Goal: Book appointment/travel/reservation

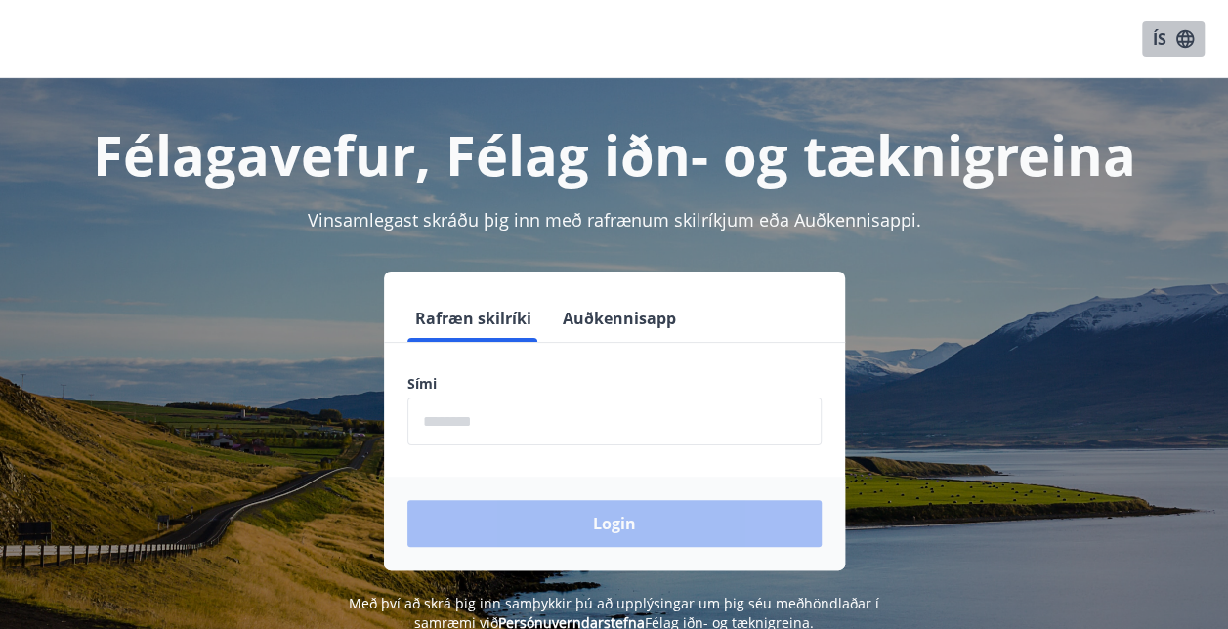
click at [1182, 45] on icon "button" at bounding box center [1185, 38] width 18 height 18
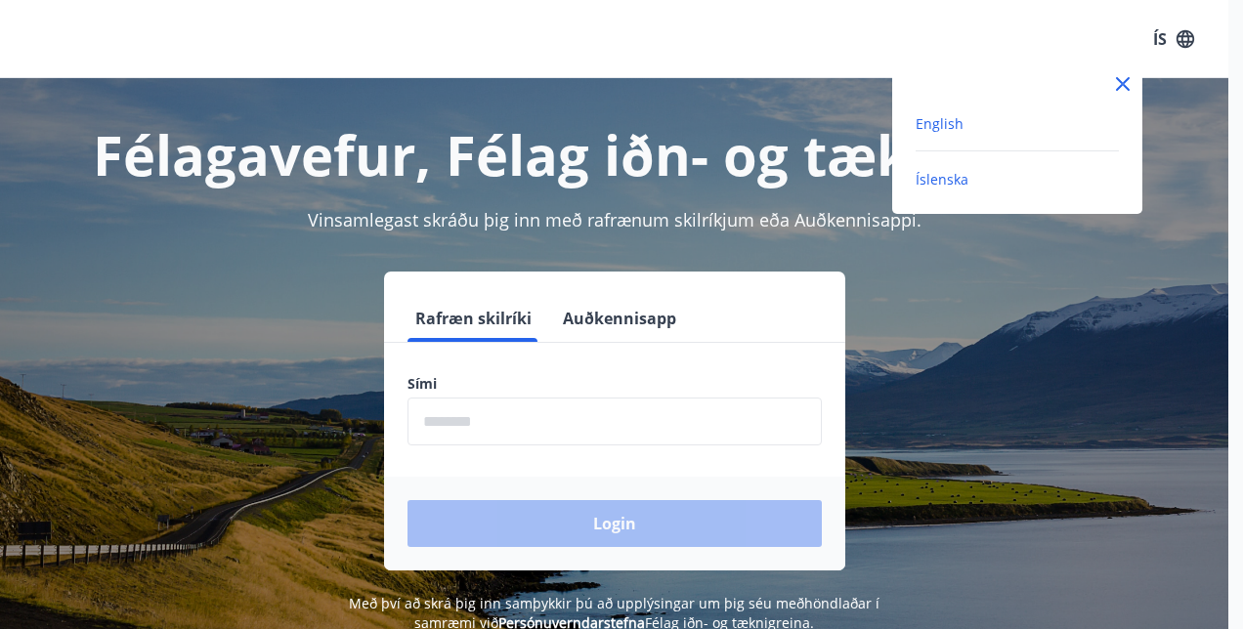
click at [951, 124] on span "English" at bounding box center [940, 123] width 48 height 19
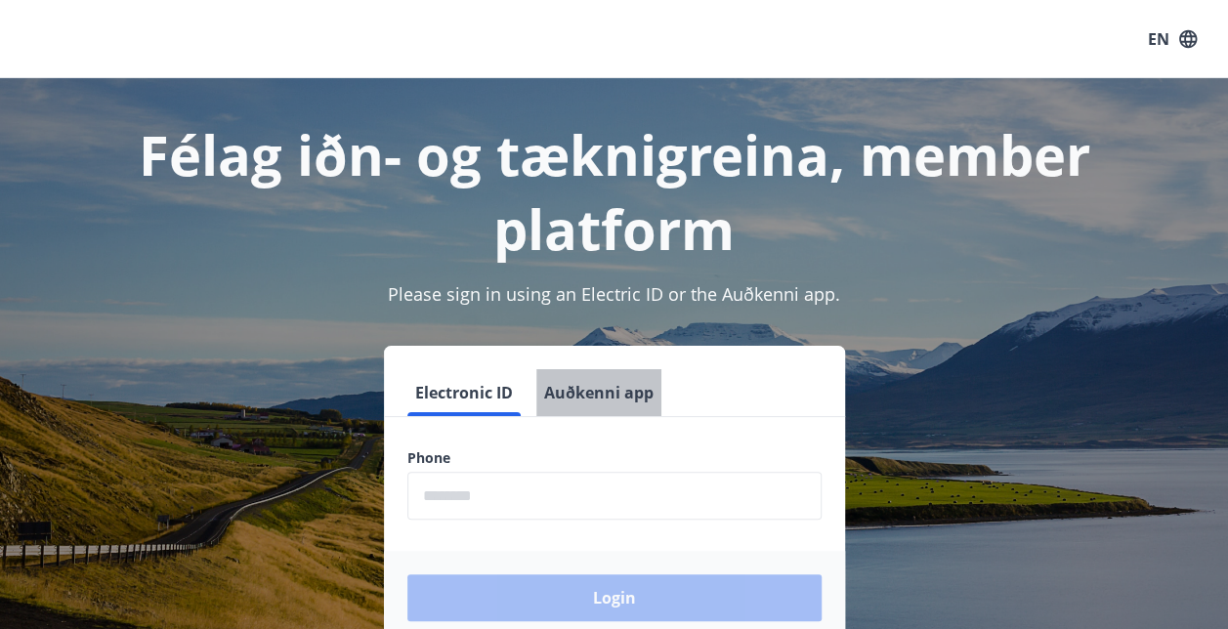
click at [614, 401] on button "Auðkenni app" at bounding box center [598, 392] width 125 height 47
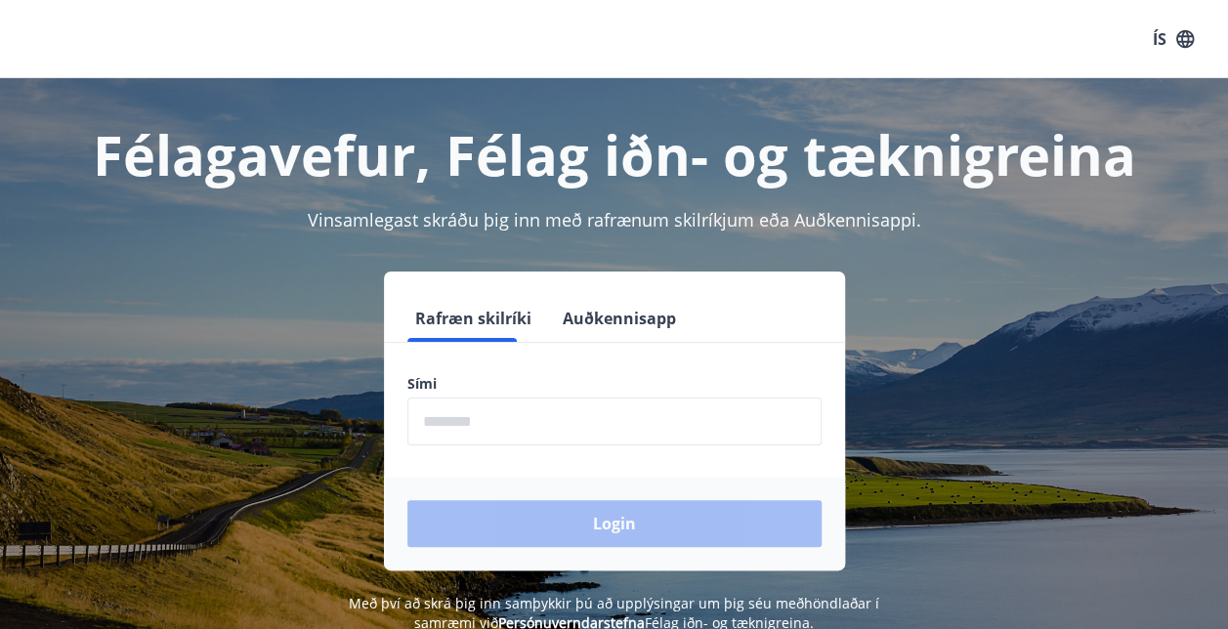
click at [1194, 31] on icon "button" at bounding box center [1185, 38] width 21 height 21
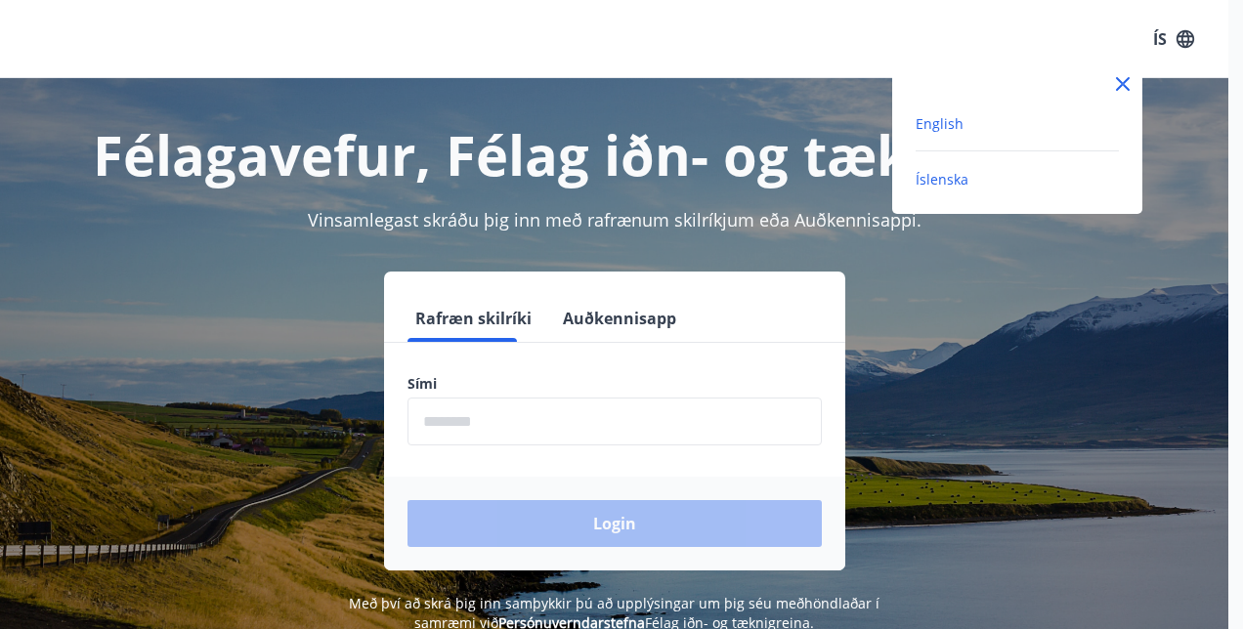
click at [950, 120] on span "English" at bounding box center [940, 123] width 48 height 19
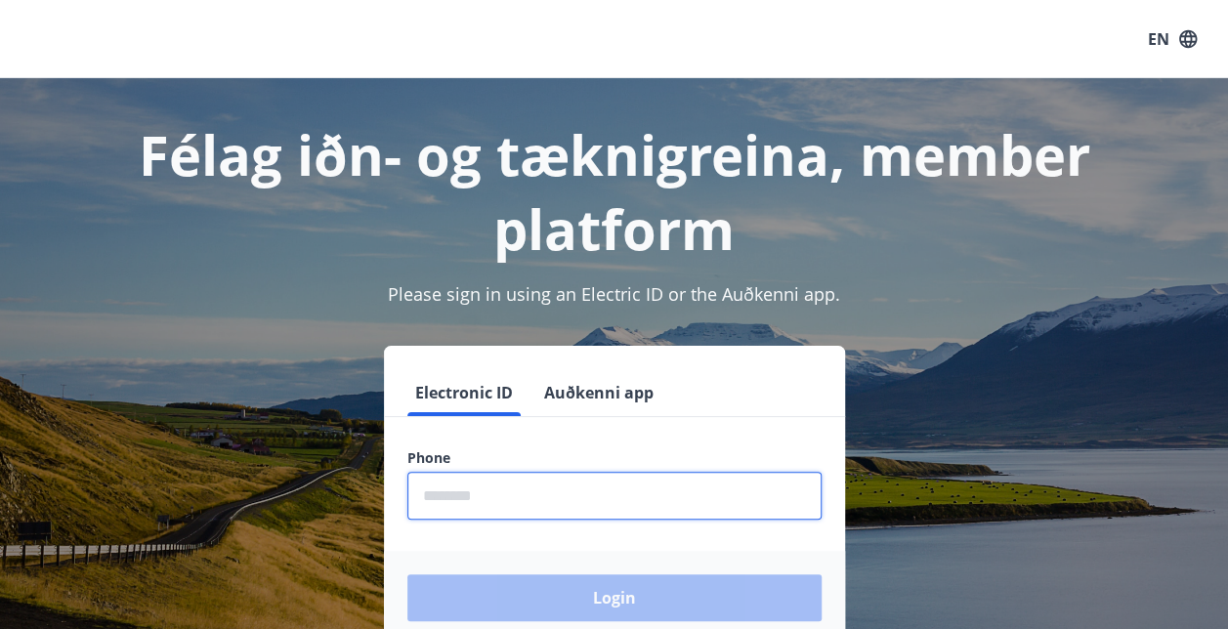
click at [563, 492] on input "phone" at bounding box center [614, 496] width 414 height 48
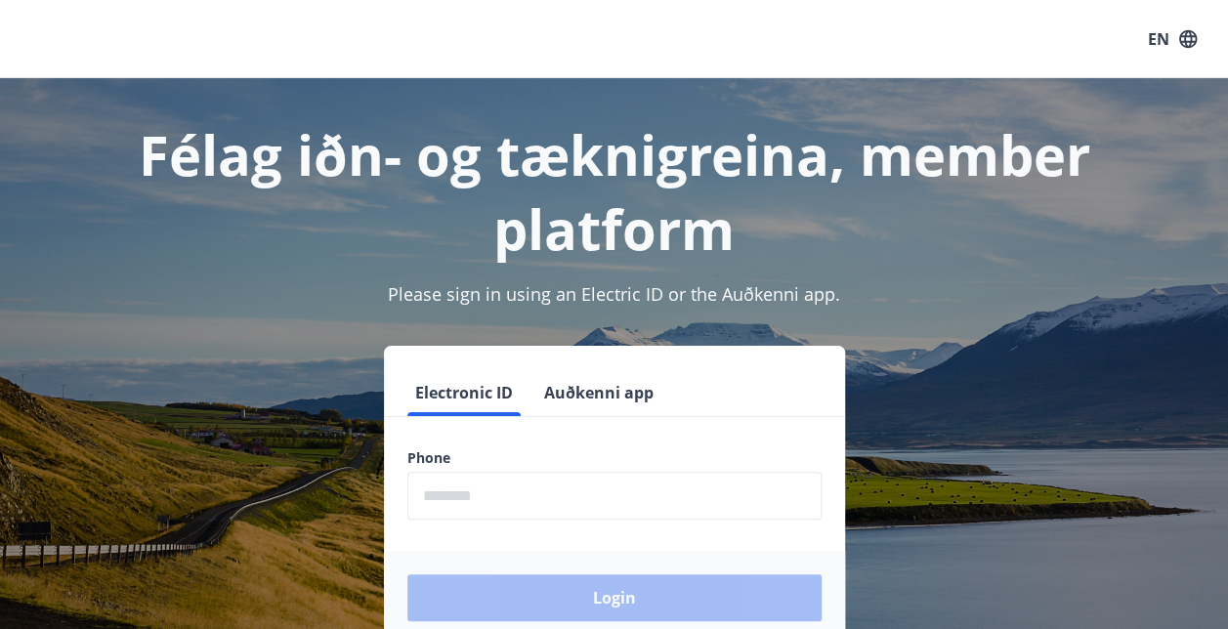
click at [954, 373] on div "Electronic ID Auðkenni app Phone ​ Login" at bounding box center [613, 495] width 1181 height 299
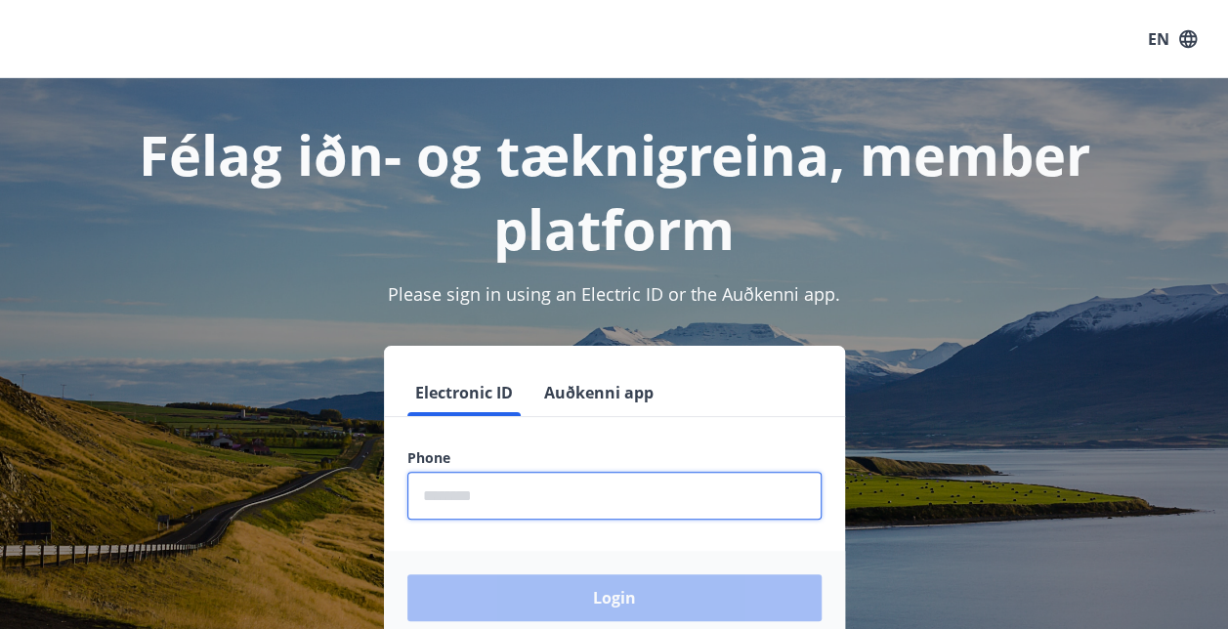
click at [644, 498] on input "phone" at bounding box center [614, 496] width 414 height 48
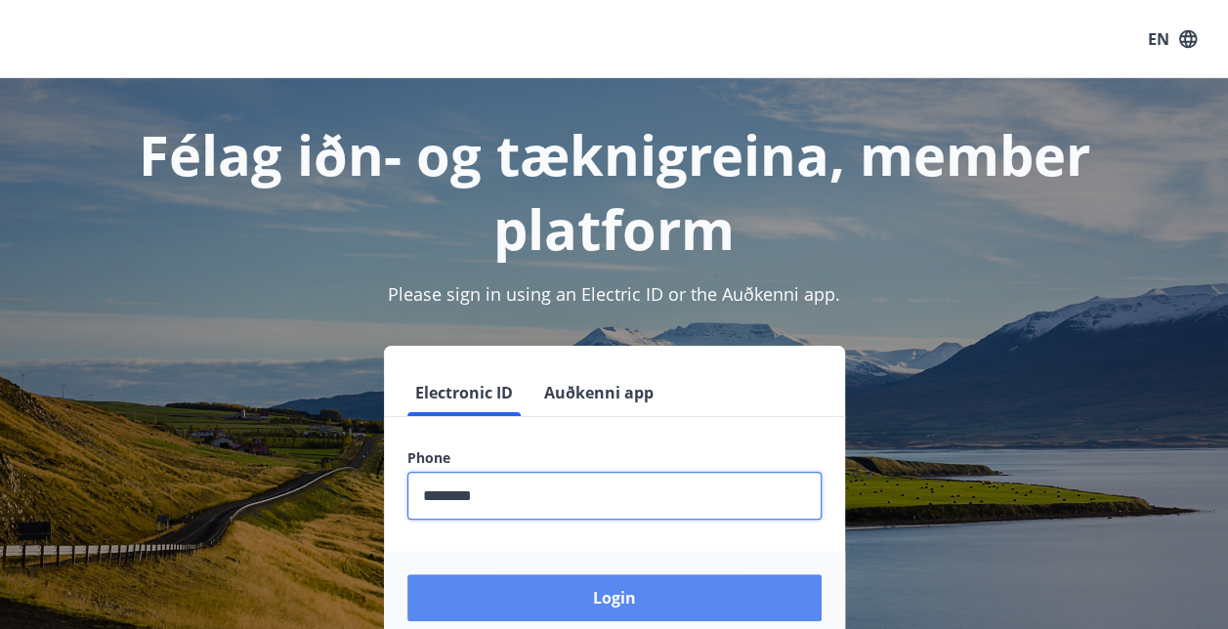
type input "********"
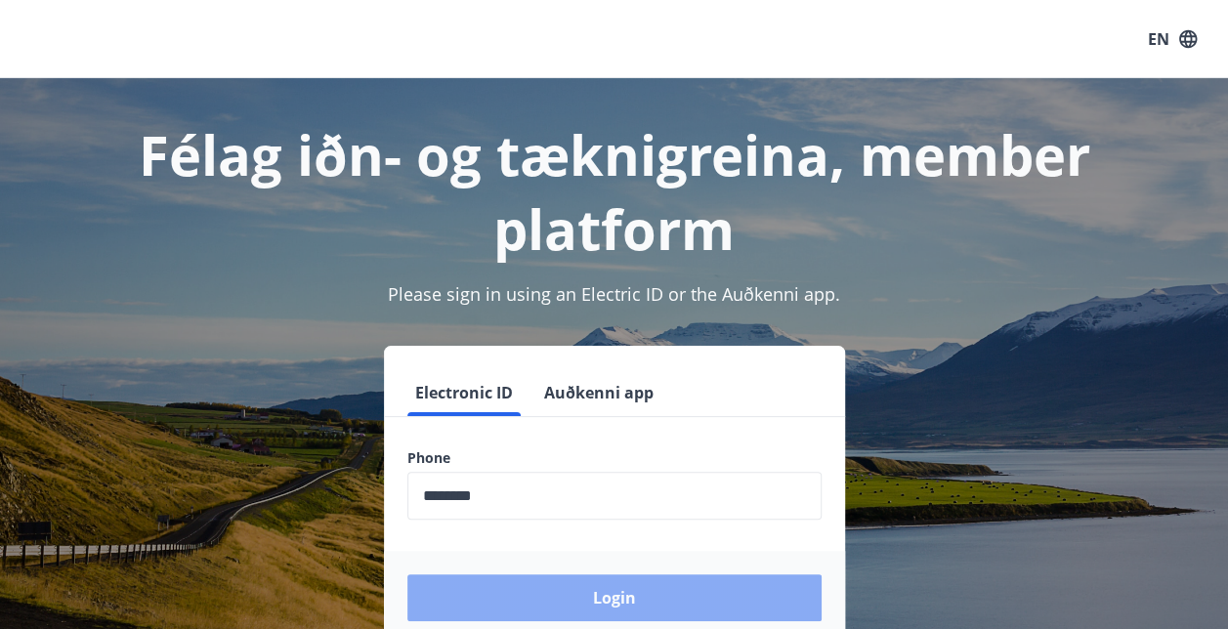
click at [640, 588] on button "Login" at bounding box center [614, 598] width 414 height 47
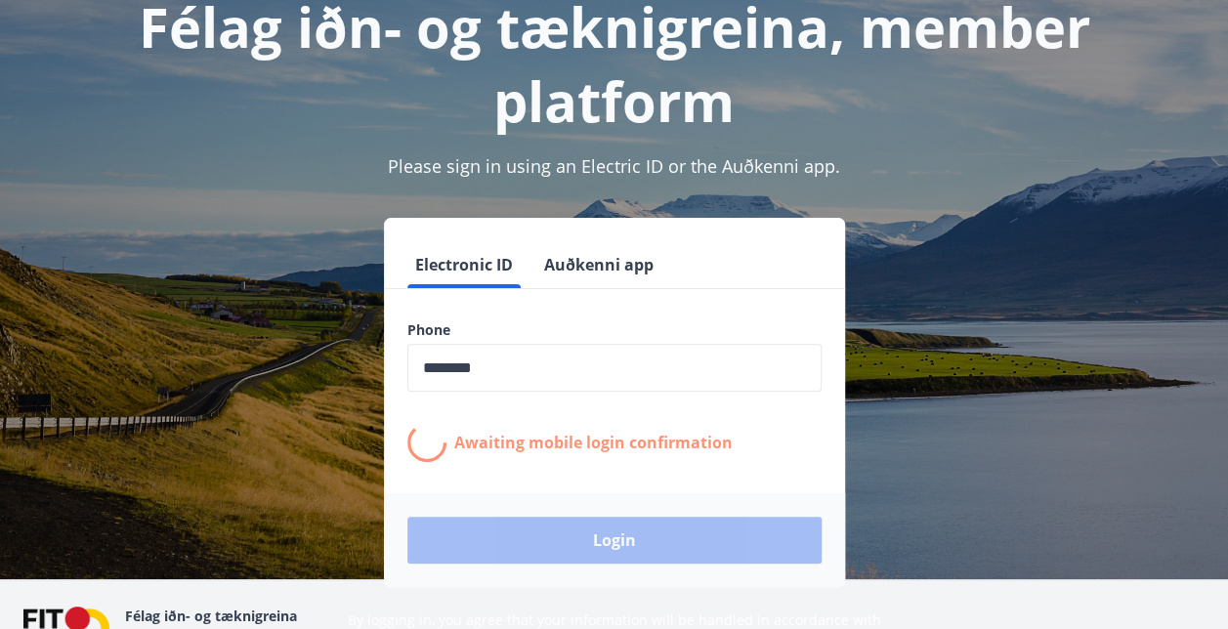
scroll to position [147, 0]
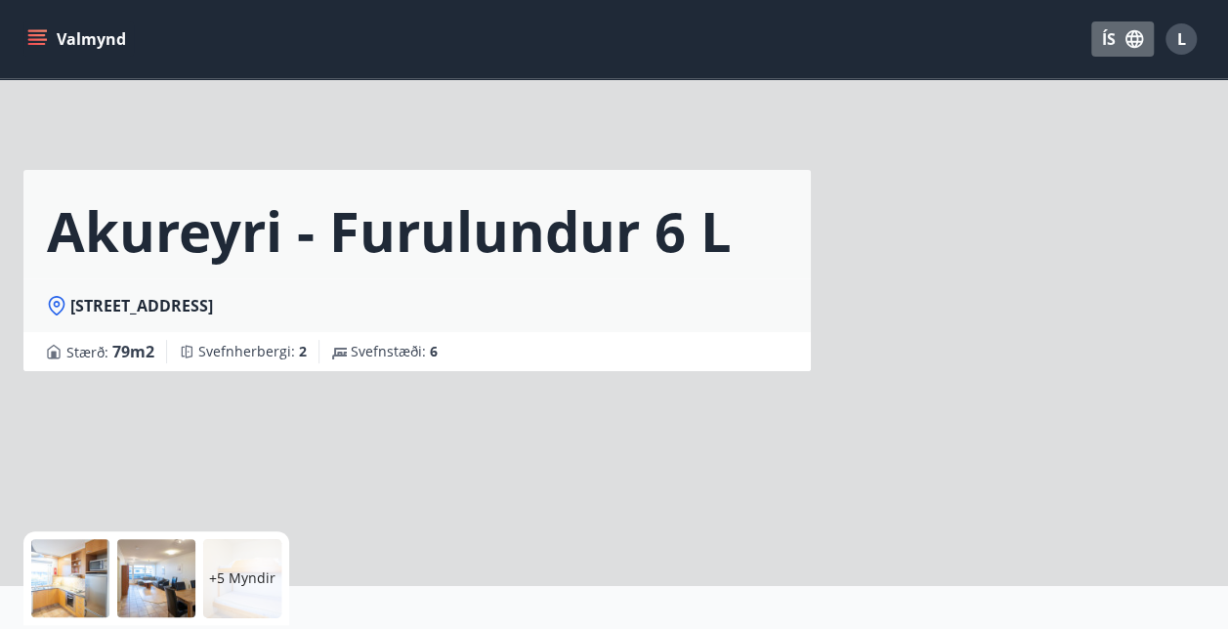
click at [1114, 34] on button "ÍS" at bounding box center [1122, 38] width 63 height 35
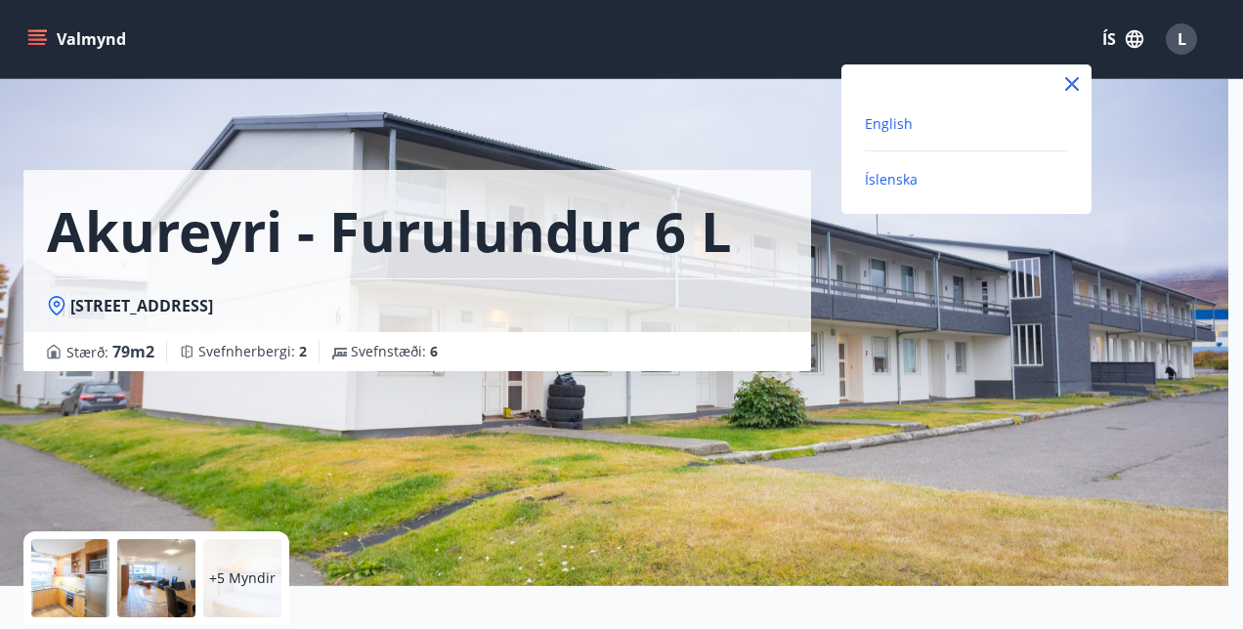
click at [906, 119] on span "English" at bounding box center [889, 123] width 48 height 19
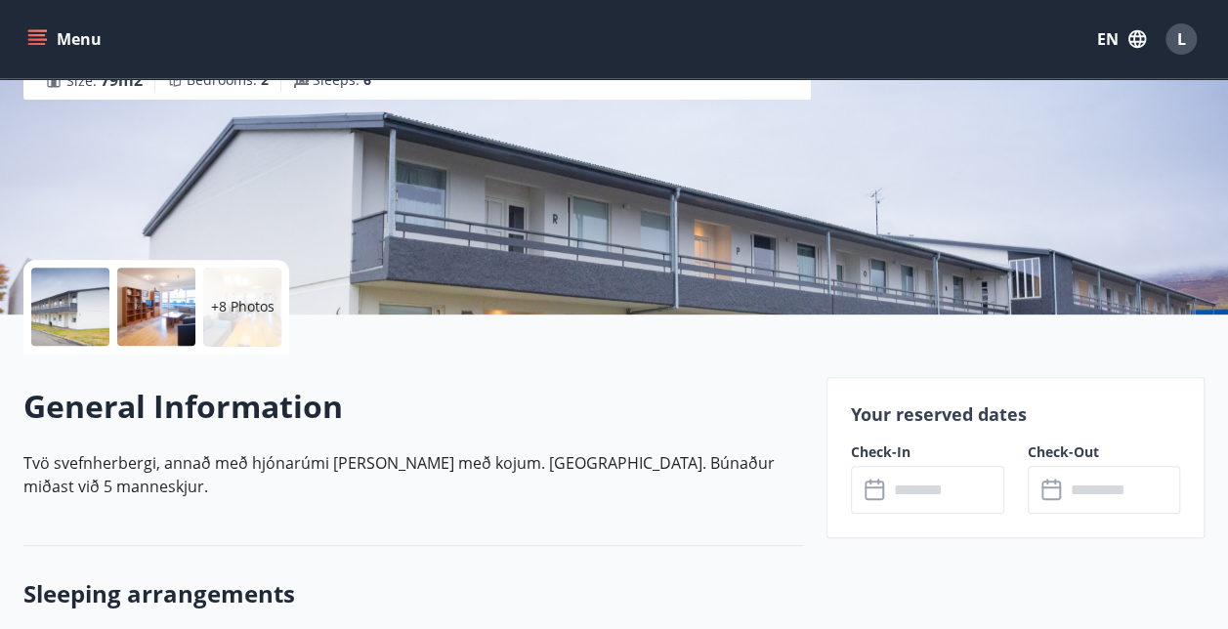
scroll to position [356, 0]
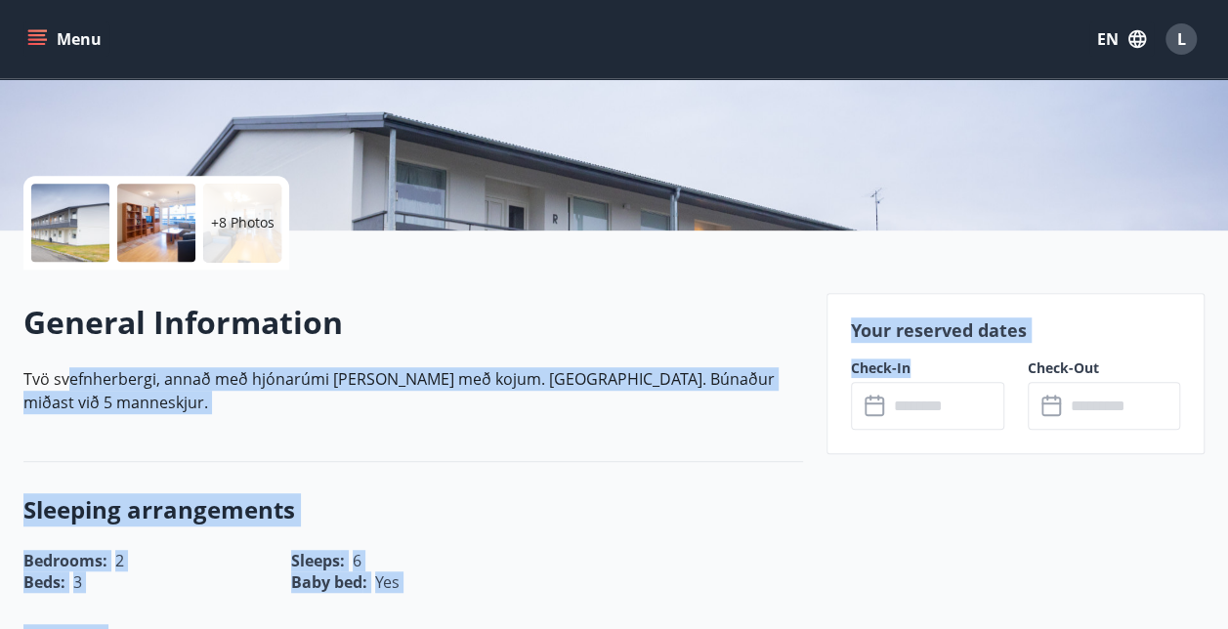
drag, startPoint x: 802, startPoint y: 379, endPoint x: 66, endPoint y: 386, distance: 735.8
click at [66, 386] on p "Tvö svefnherbergi, annað með hjónarúmi og hitt með kojum. Barnarúm. Búnaður mið…" at bounding box center [413, 390] width 780 height 47
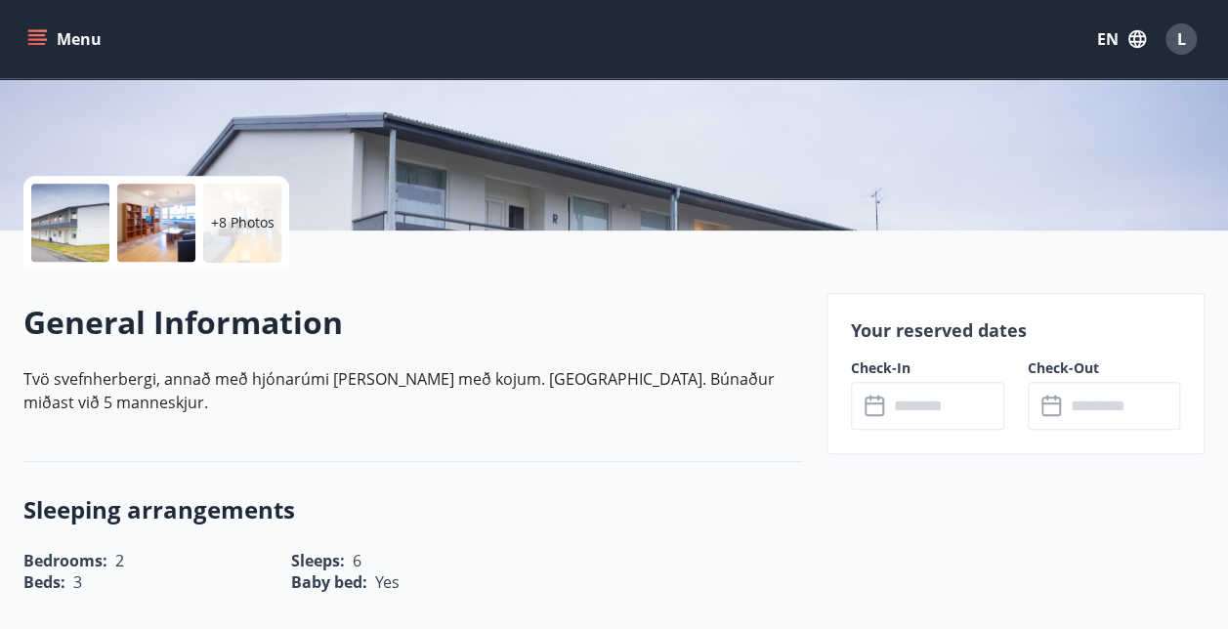
click at [27, 383] on p "Tvö svefnherbergi, annað með hjónarúmi og hitt með kojum. Barnarúm. Búnaður mið…" at bounding box center [413, 390] width 780 height 47
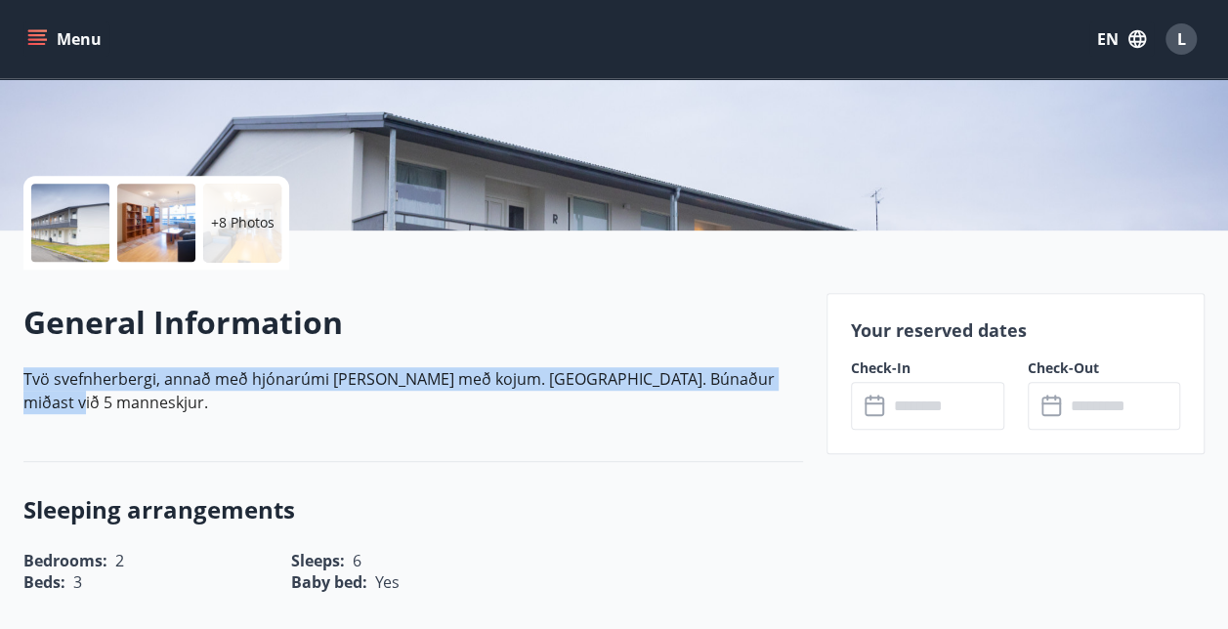
drag, startPoint x: 24, startPoint y: 382, endPoint x: 797, endPoint y: 383, distance: 772.9
click at [797, 383] on p "Tvö svefnherbergi, annað með hjónarúmi og hitt með kojum. Barnarúm. Búnaður mið…" at bounding box center [413, 390] width 780 height 47
copy p "Tvö svefnherbergi, annað með hjónarúmi og hitt með kojum. Barnarúm. Búnaður mið…"
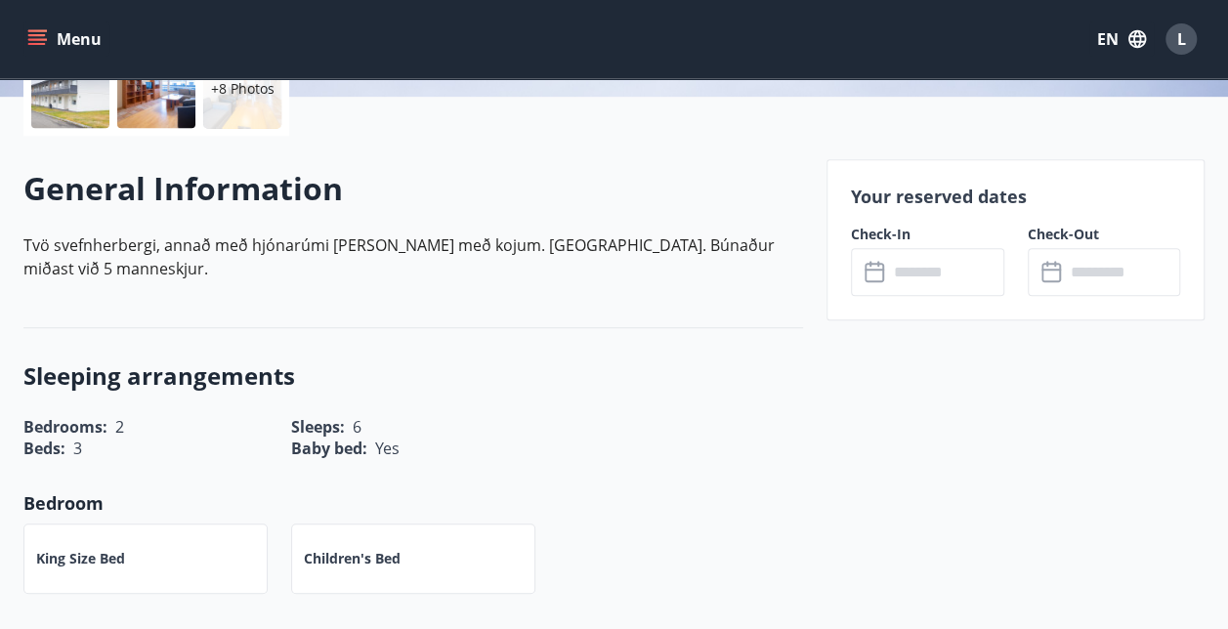
scroll to position [573, 0]
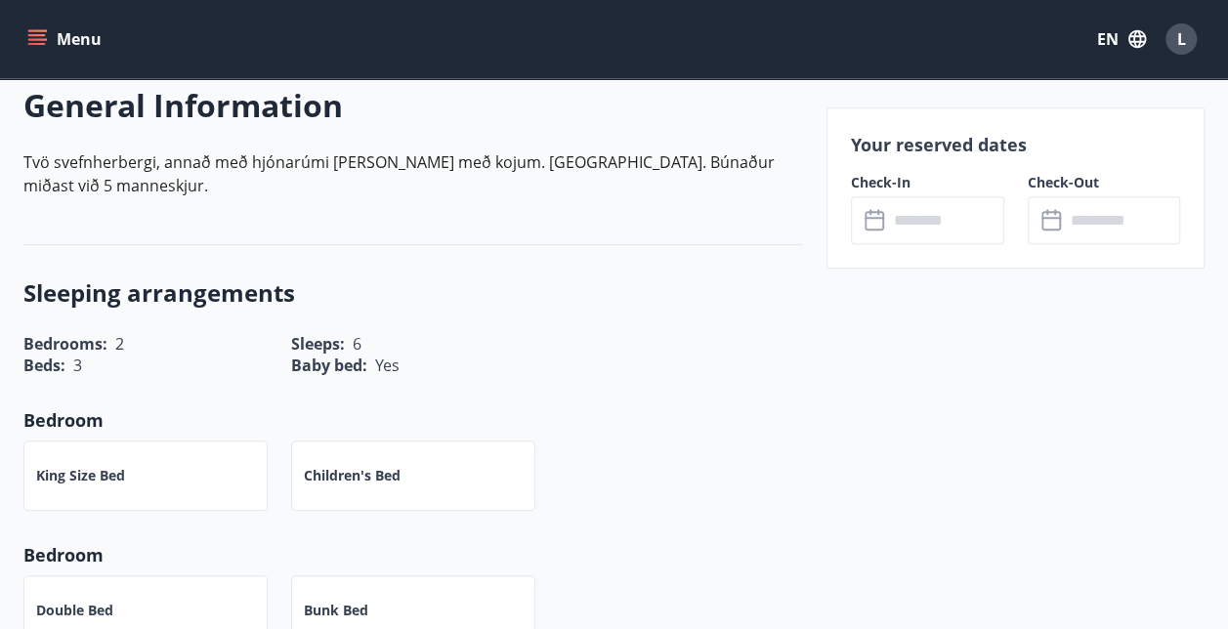
click at [935, 203] on input "text" at bounding box center [946, 220] width 116 height 48
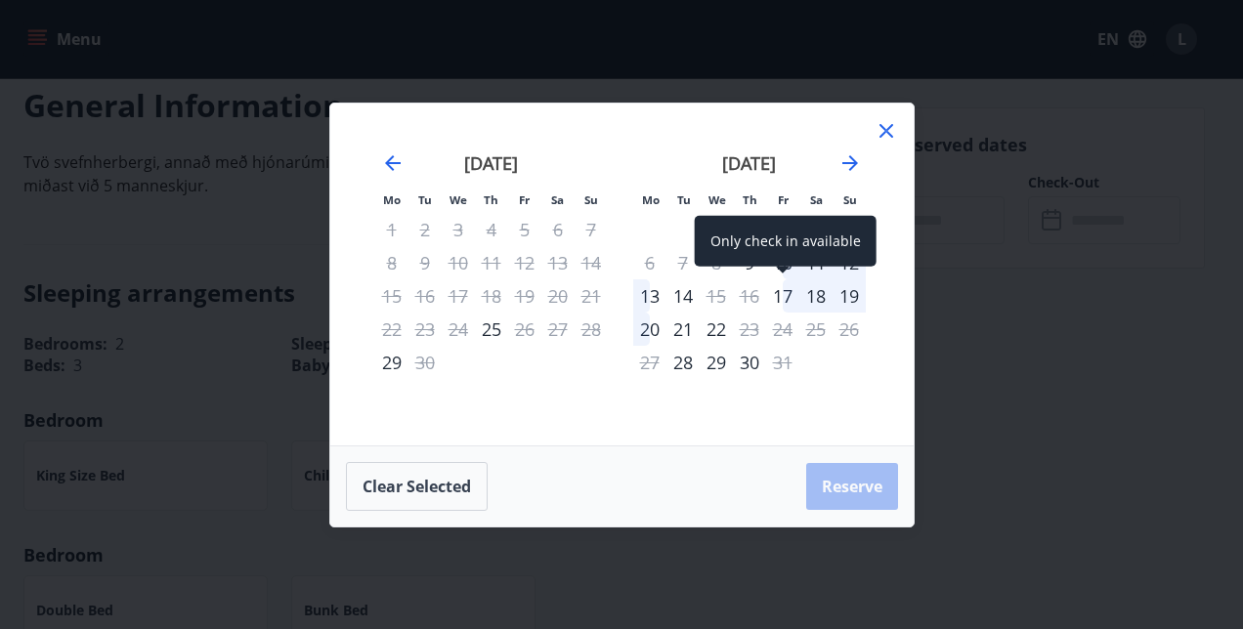
click at [791, 293] on div "17" at bounding box center [782, 295] width 33 height 33
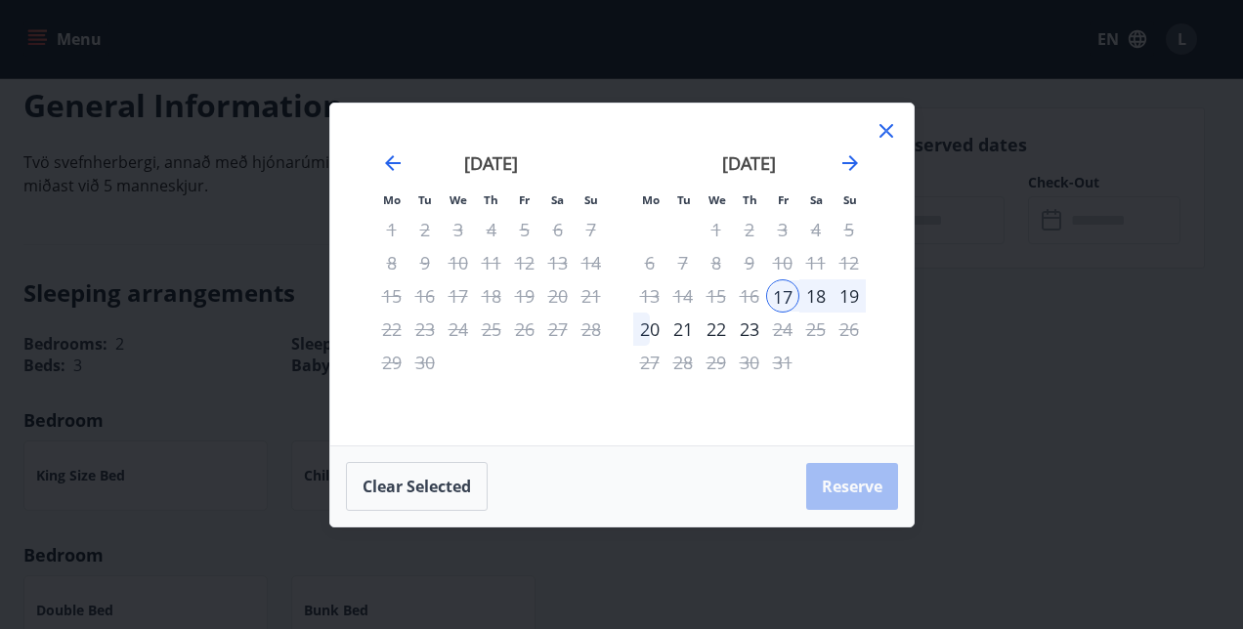
click at [649, 330] on div "20" at bounding box center [649, 329] width 33 height 33
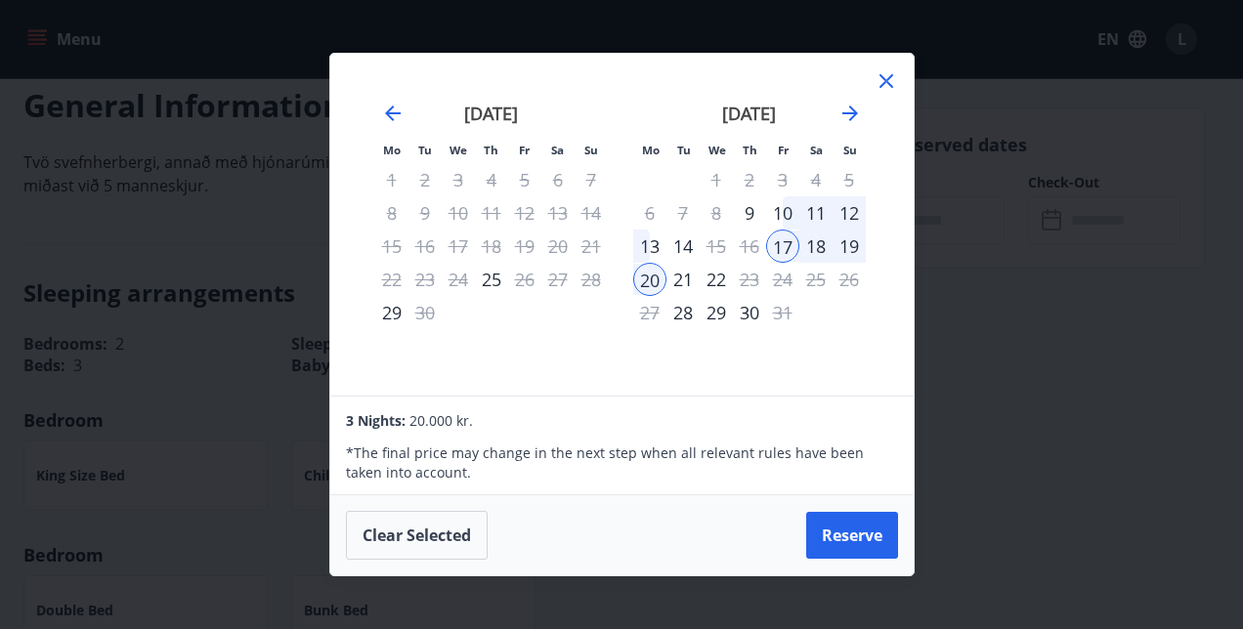
click at [889, 77] on icon at bounding box center [886, 81] width 14 height 14
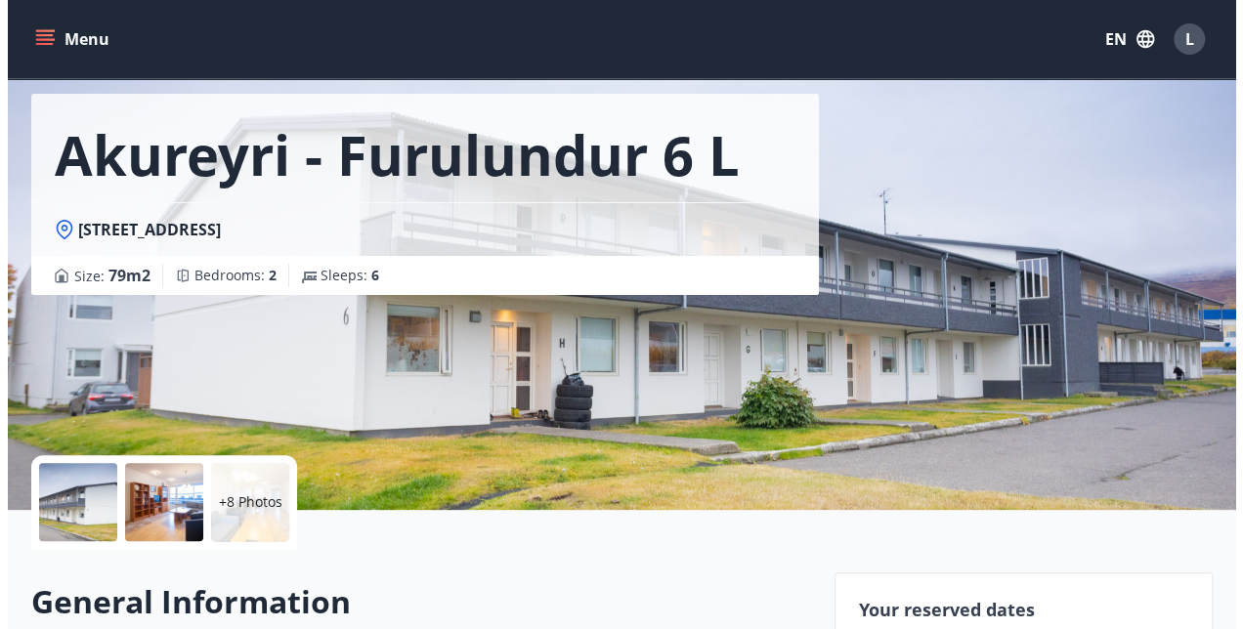
scroll to position [83, 0]
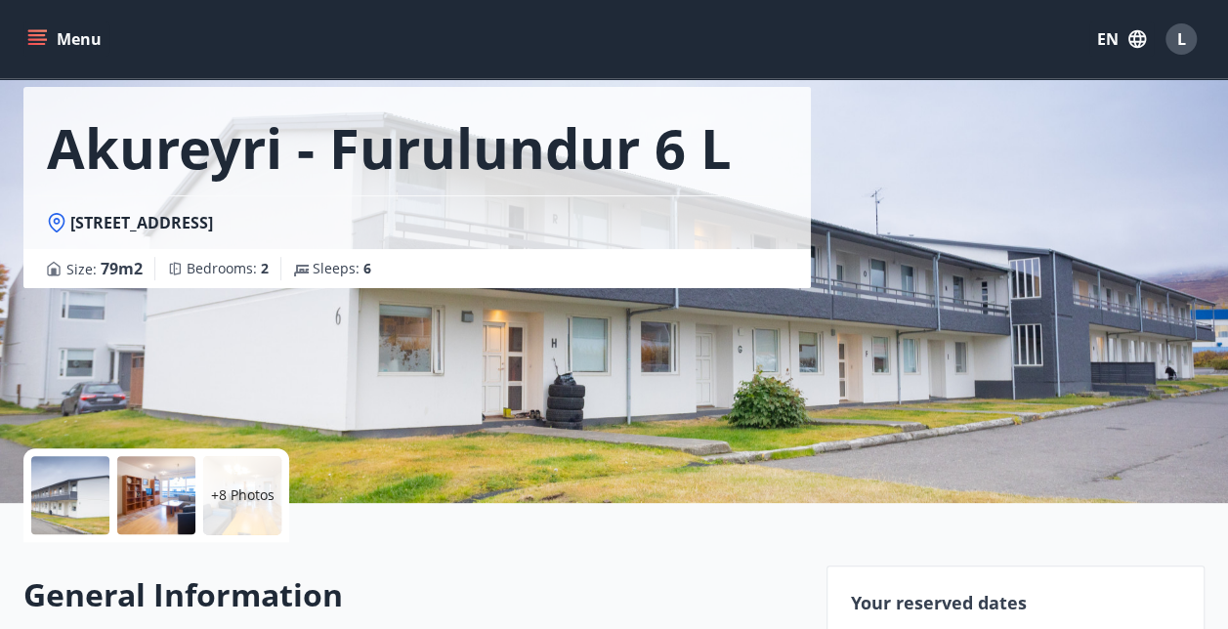
click at [78, 503] on div at bounding box center [70, 495] width 78 height 78
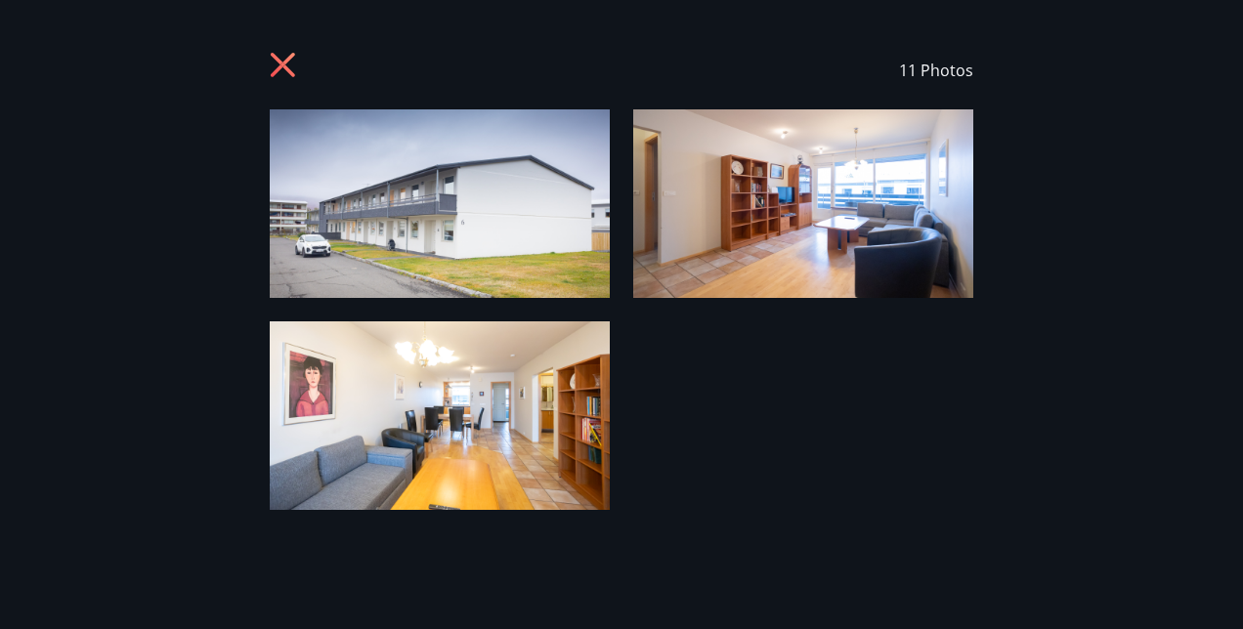
click at [550, 392] on img at bounding box center [440, 415] width 340 height 189
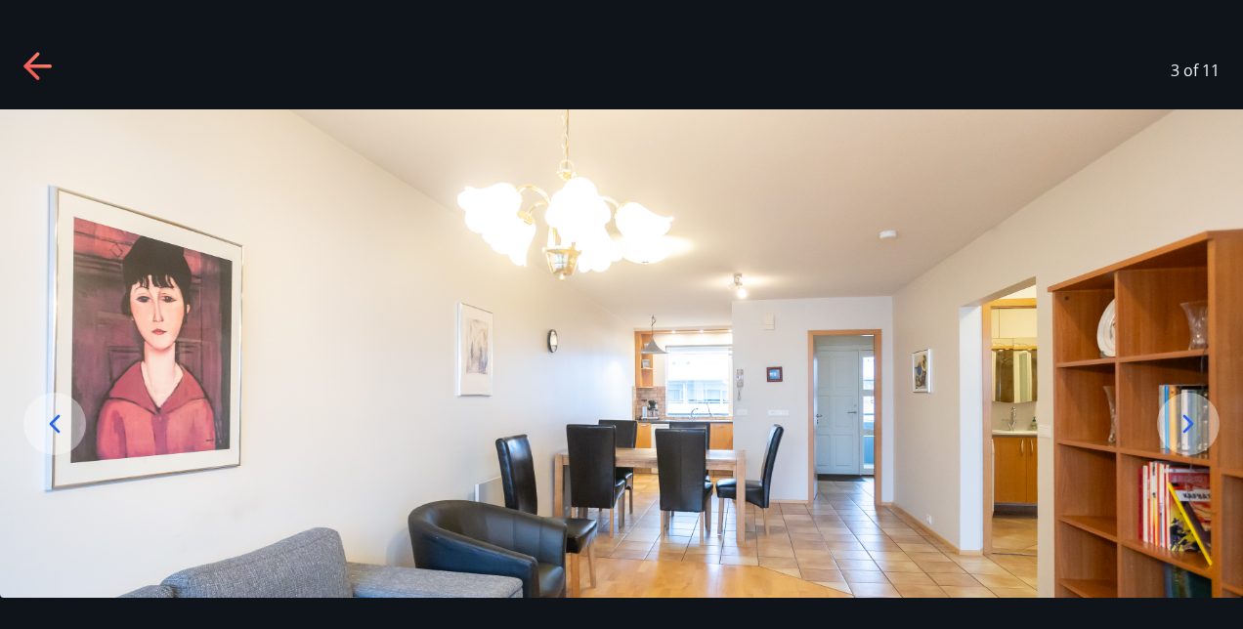
click at [1202, 428] on icon at bounding box center [1188, 423] width 31 height 31
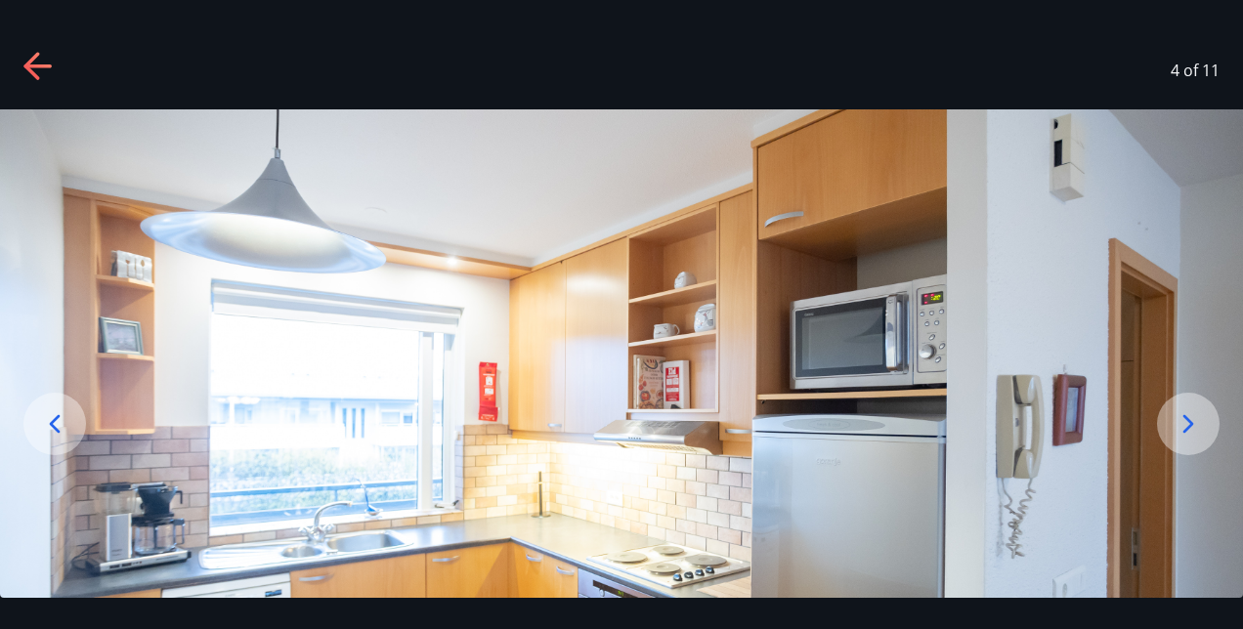
click at [1202, 428] on icon at bounding box center [1188, 423] width 31 height 31
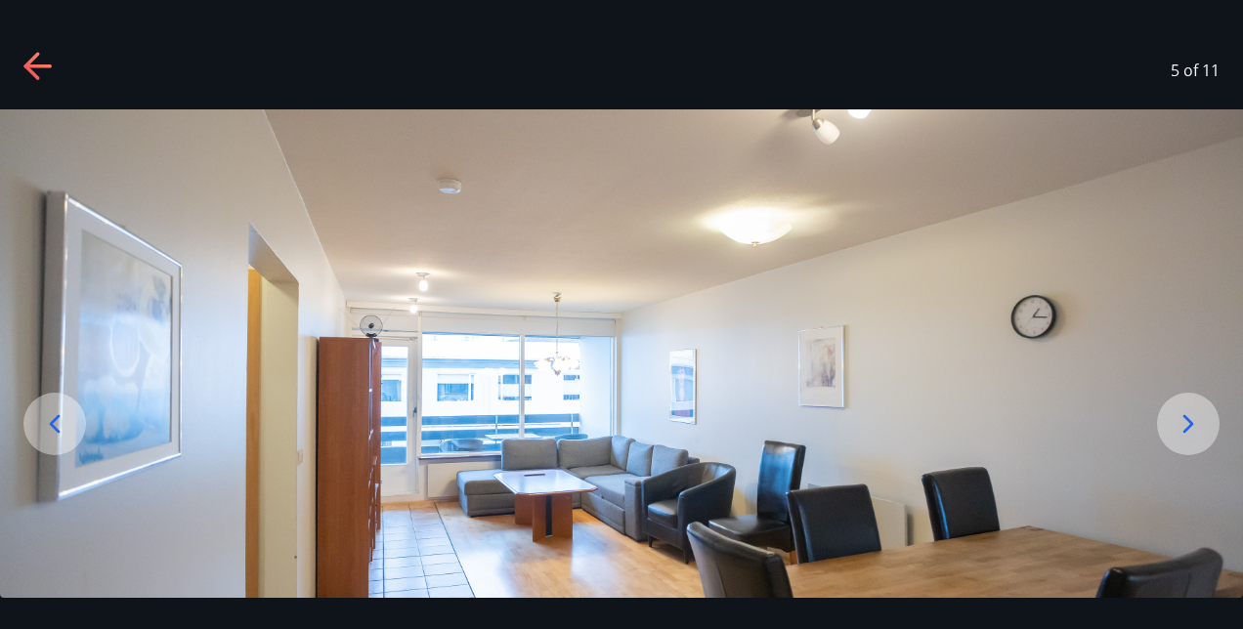
click at [1200, 427] on icon at bounding box center [1188, 423] width 31 height 31
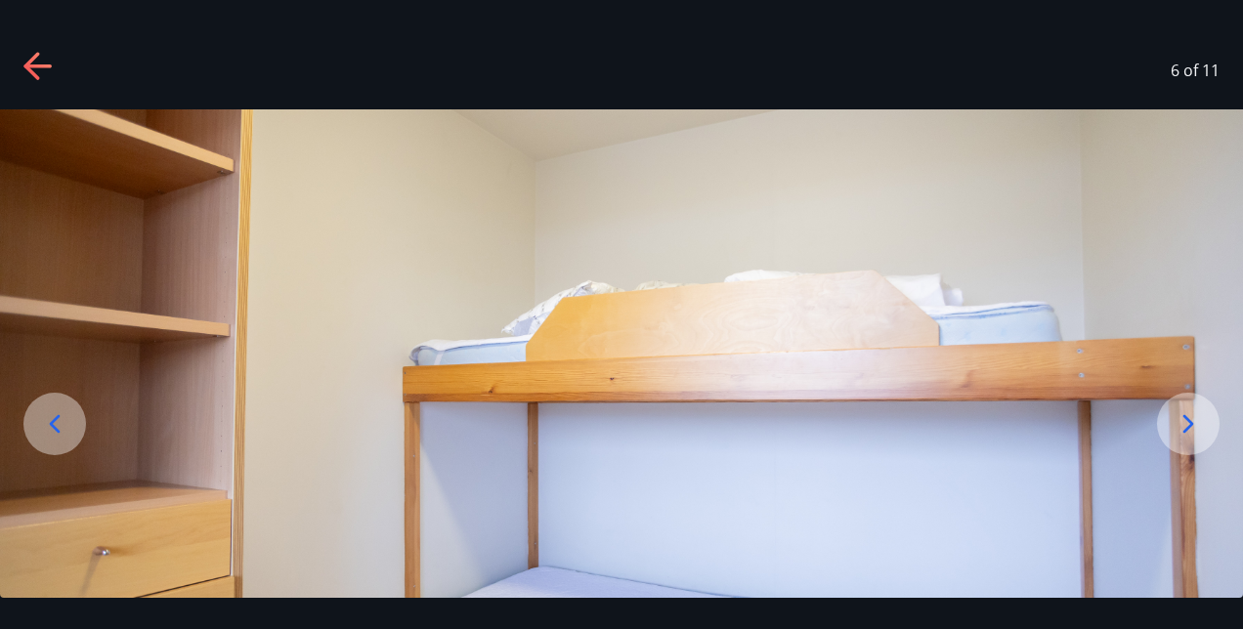
click at [1200, 427] on icon at bounding box center [1188, 423] width 31 height 31
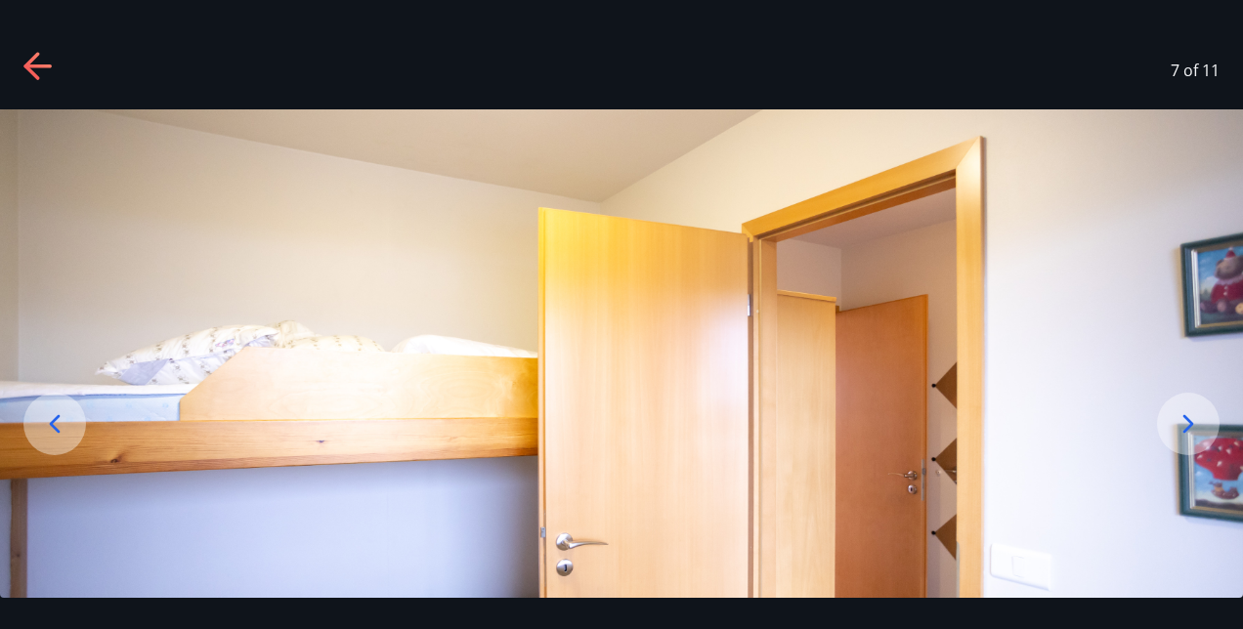
click at [1200, 427] on icon at bounding box center [1188, 423] width 31 height 31
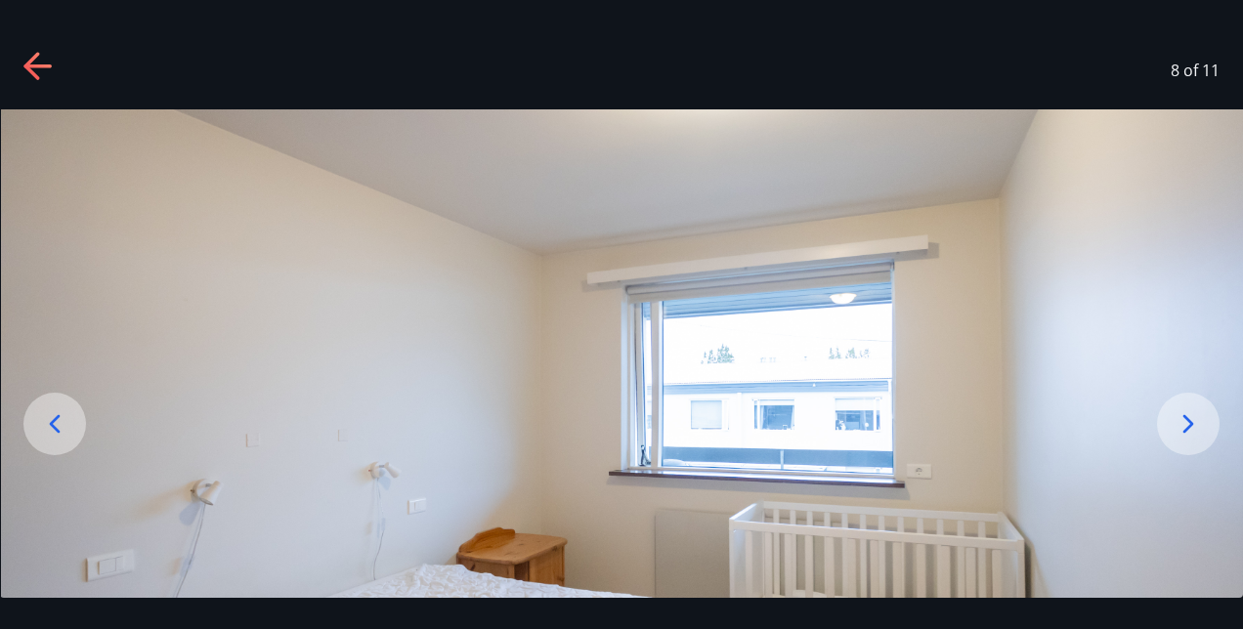
drag, startPoint x: 1049, startPoint y: 442, endPoint x: 1030, endPoint y: 239, distance: 203.2
click at [1030, 239] on img at bounding box center [622, 454] width 1243 height 691
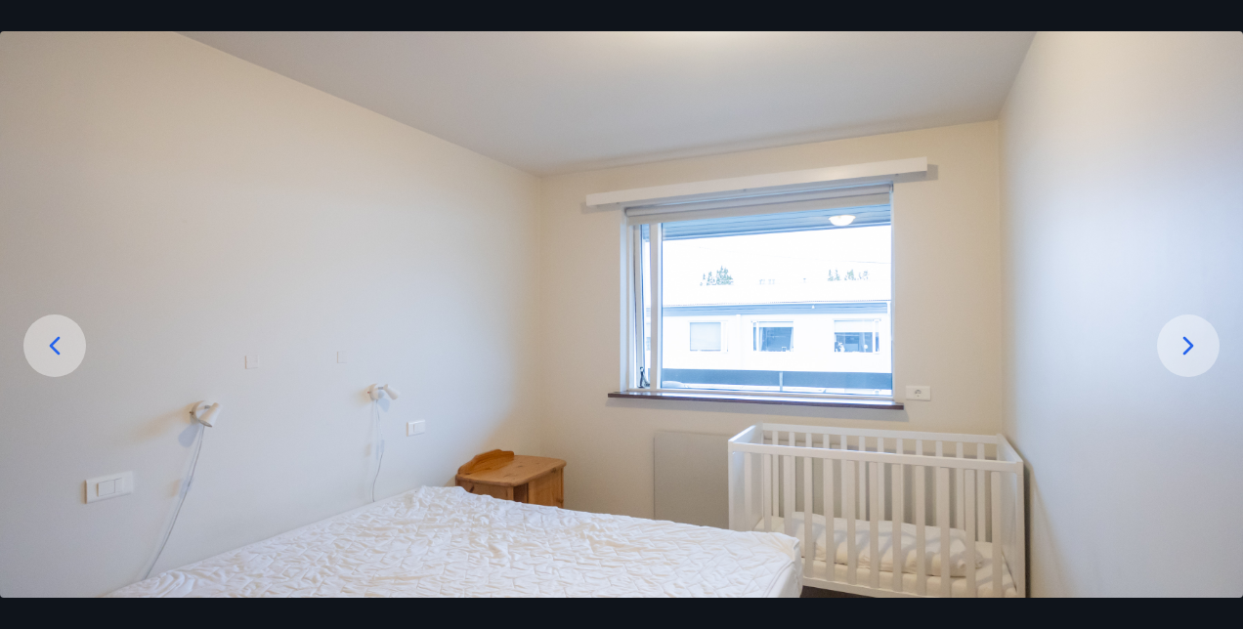
click at [1173, 342] on icon at bounding box center [1188, 345] width 31 height 31
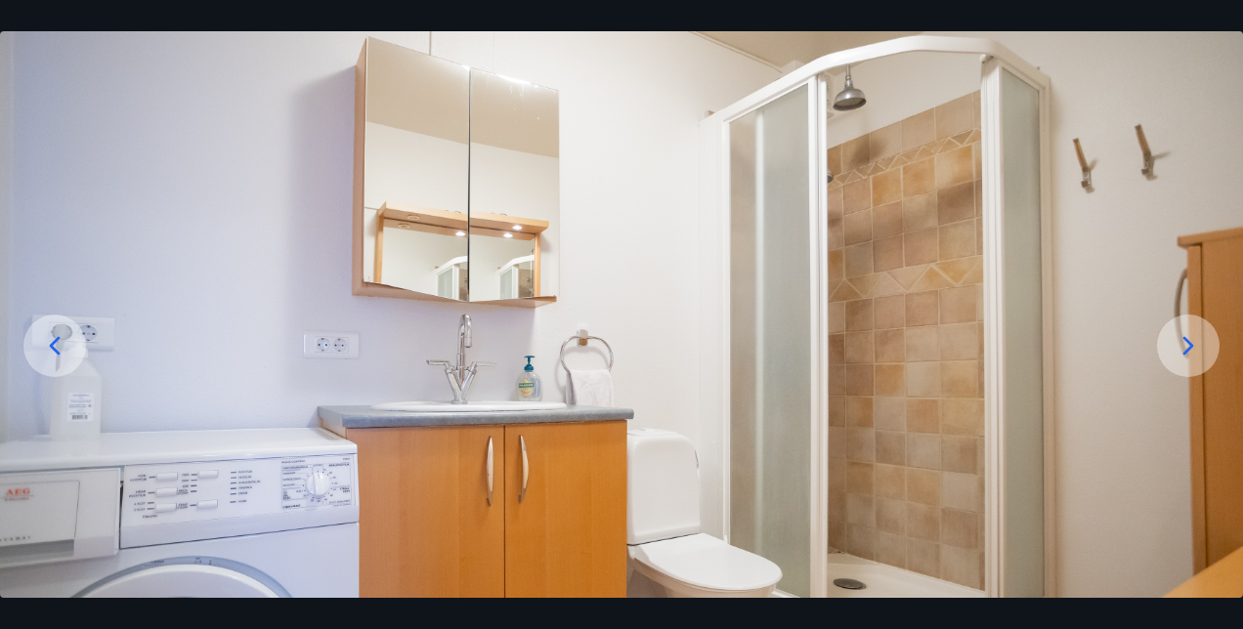
click at [1173, 342] on icon at bounding box center [1188, 345] width 31 height 31
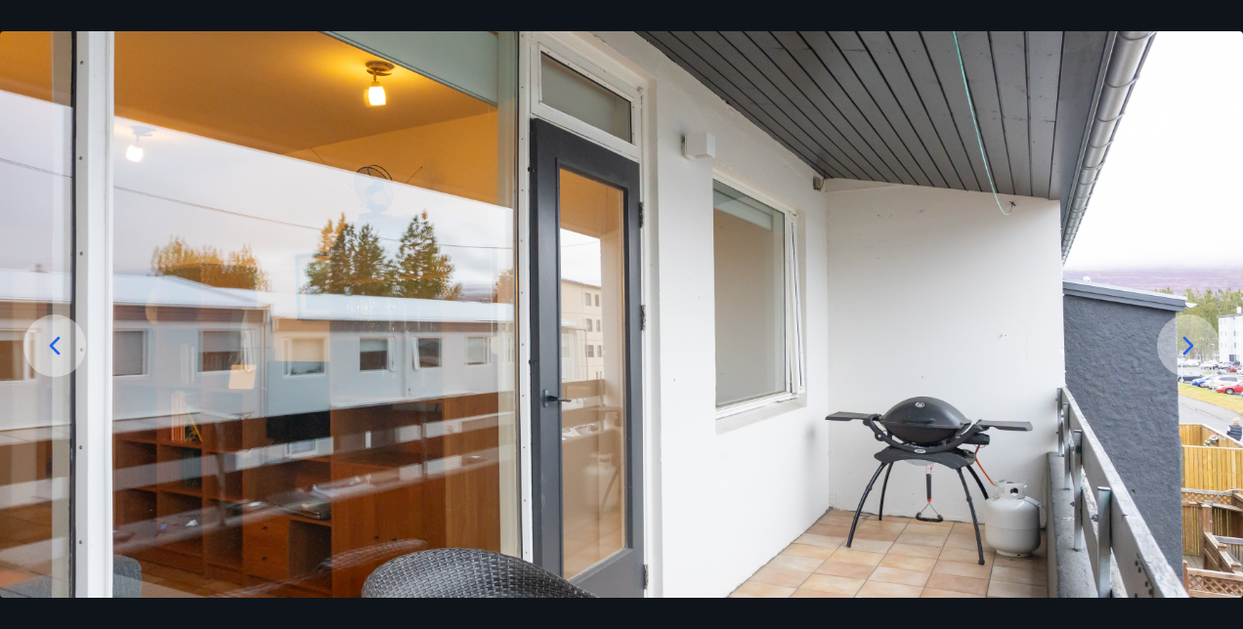
click at [1173, 342] on icon at bounding box center [1188, 345] width 31 height 31
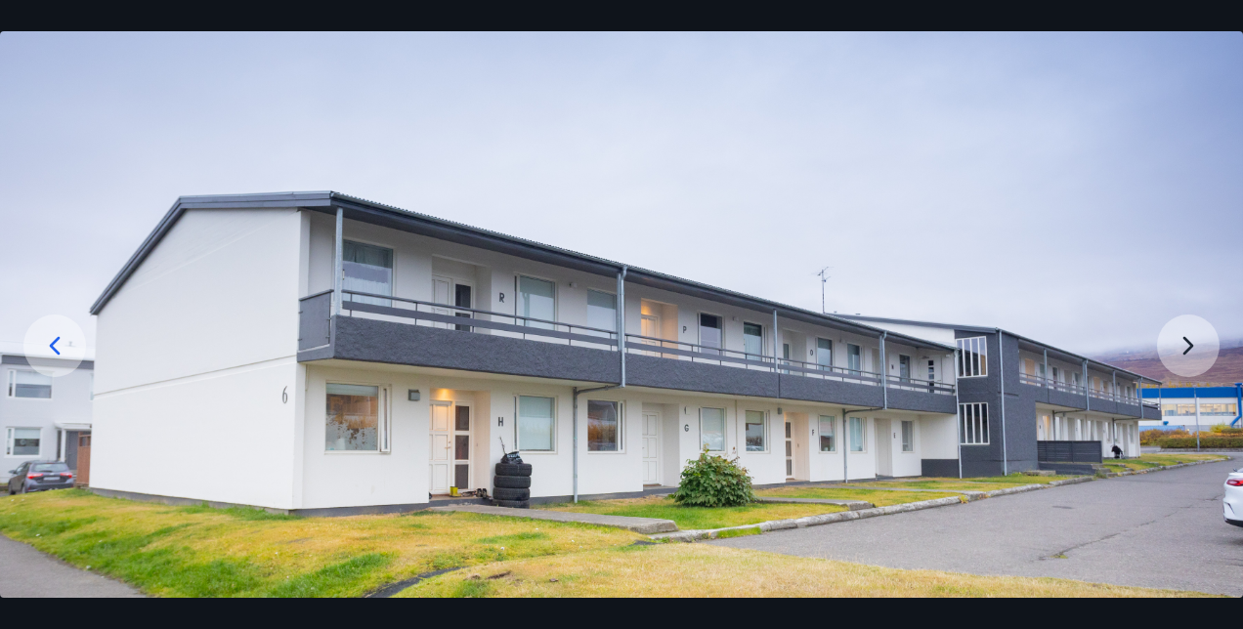
click at [1173, 342] on img at bounding box center [621, 376] width 1243 height 691
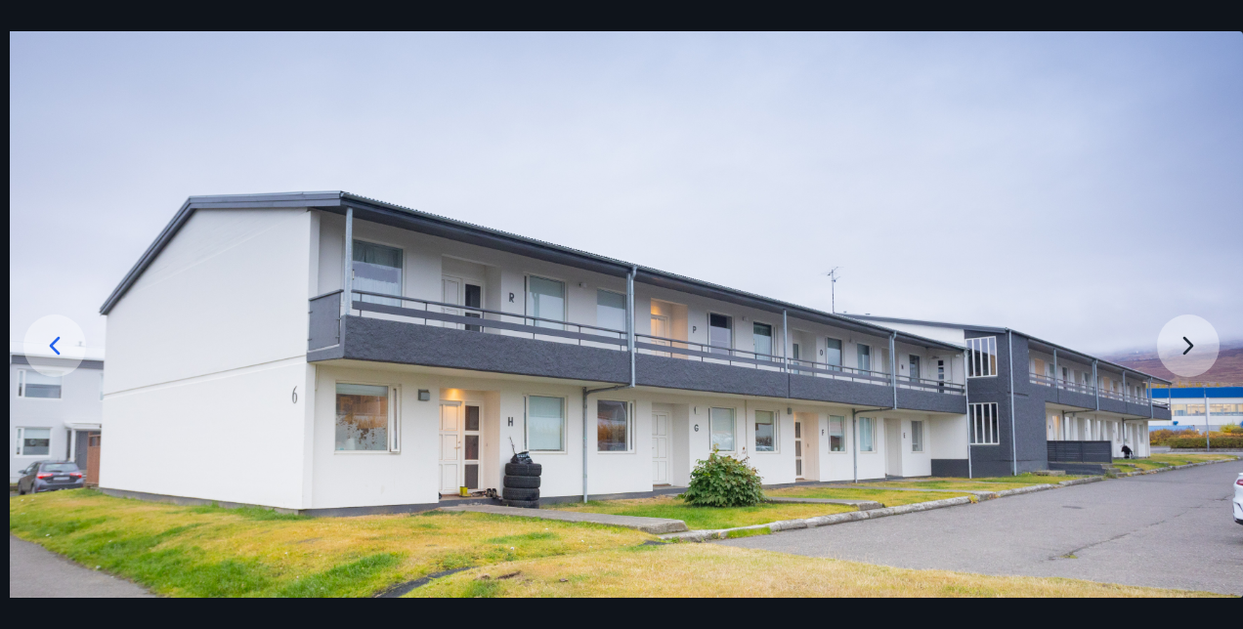
drag, startPoint x: 1163, startPoint y: 361, endPoint x: 1174, endPoint y: 351, distance: 14.5
click at [1174, 351] on img at bounding box center [631, 376] width 1243 height 691
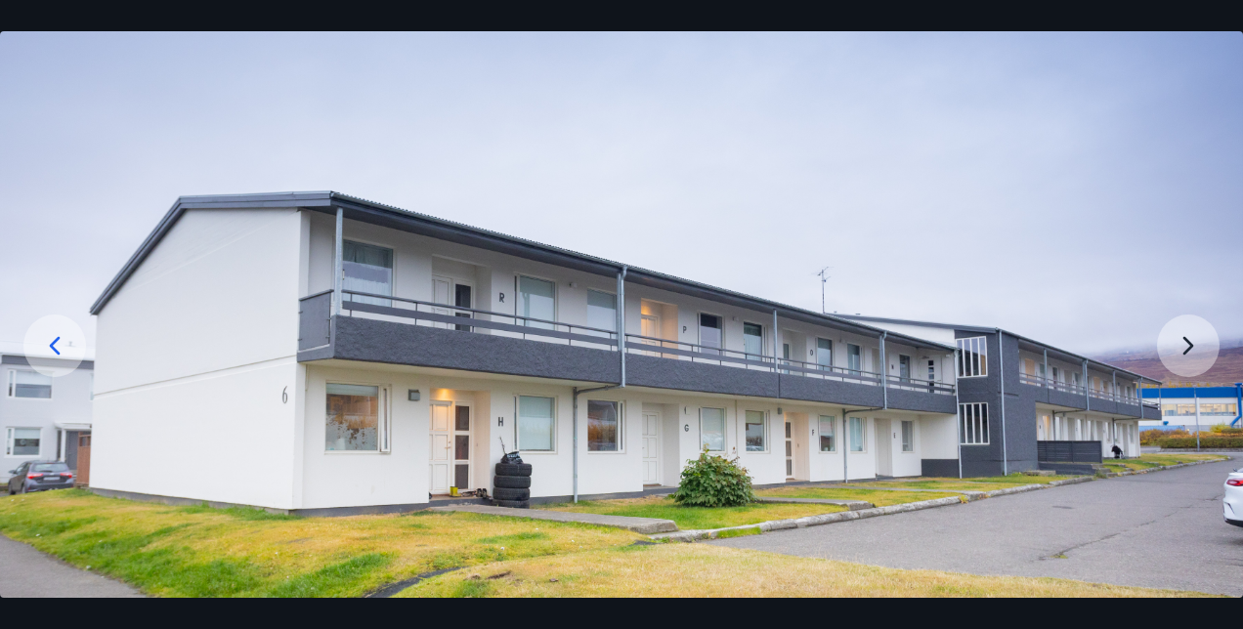
click at [1174, 351] on img at bounding box center [621, 376] width 1243 height 691
click at [1192, 342] on img at bounding box center [621, 376] width 1243 height 691
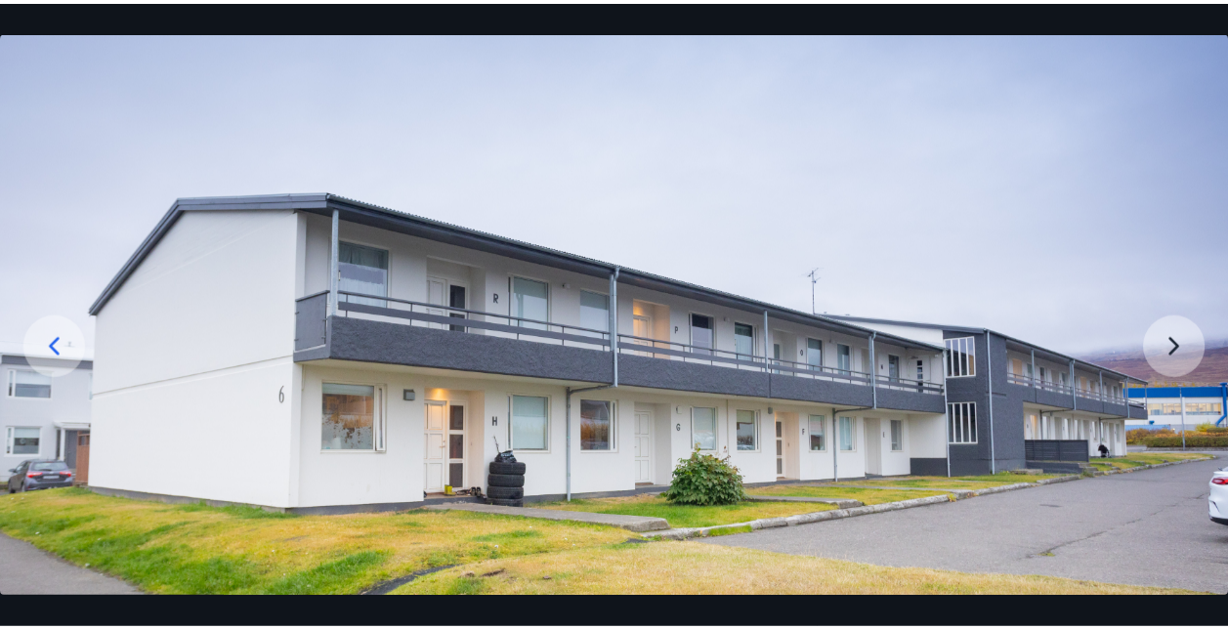
scroll to position [0, 0]
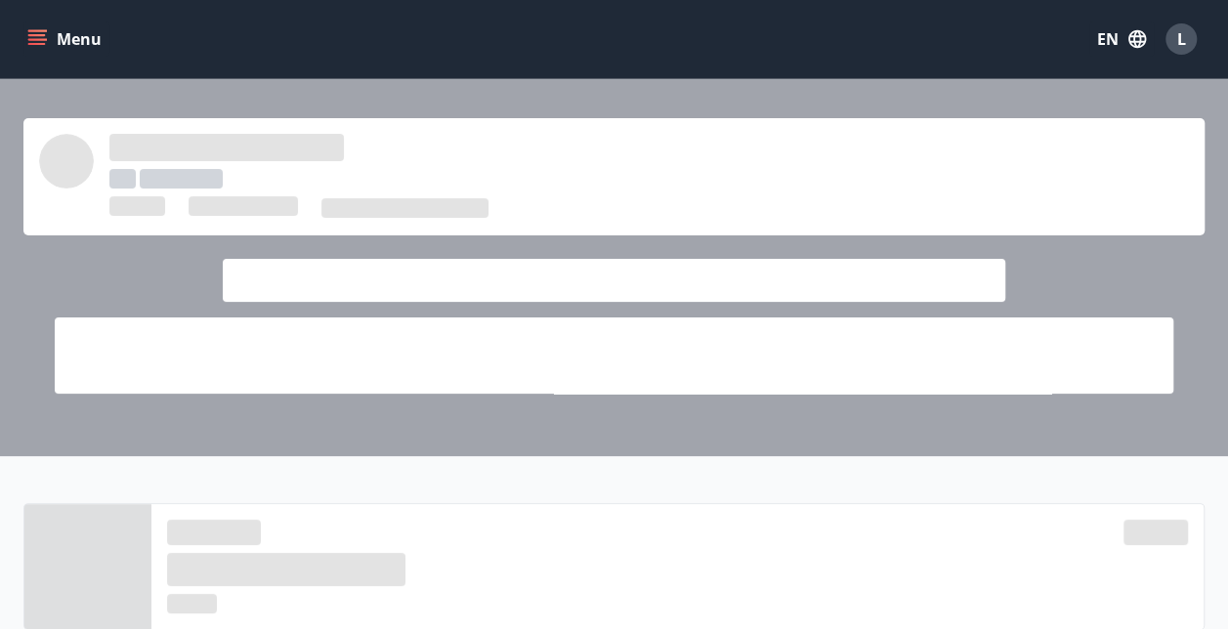
click at [54, 43] on button "Menu" at bounding box center [66, 38] width 86 height 35
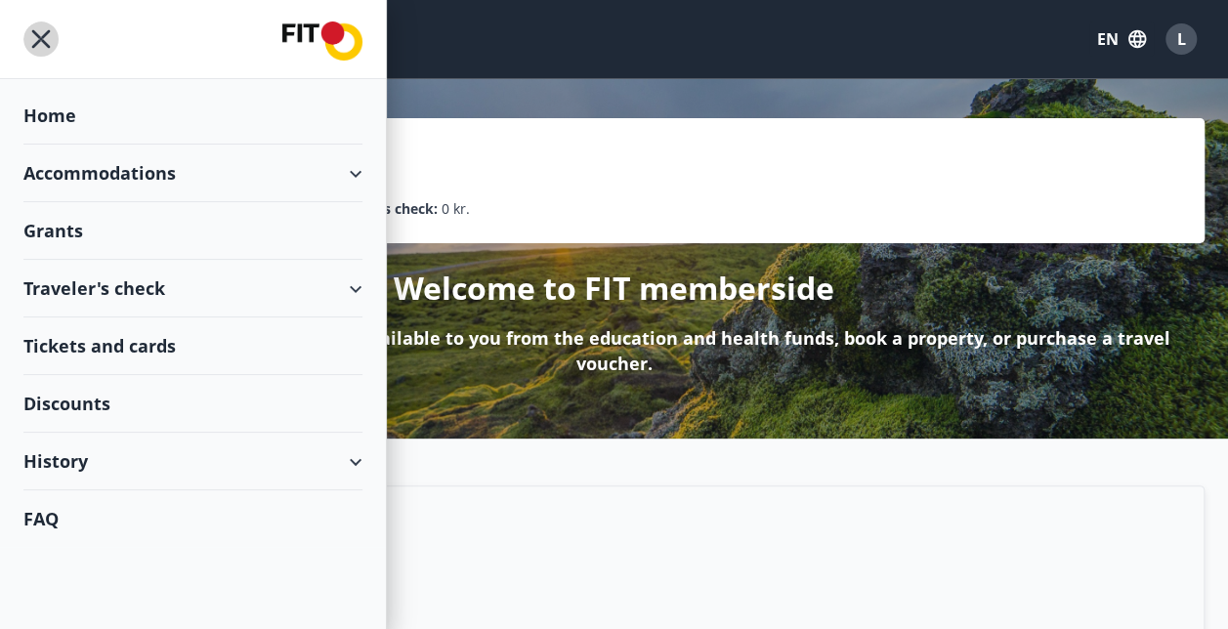
click at [33, 33] on icon "menu" at bounding box center [40, 38] width 35 height 35
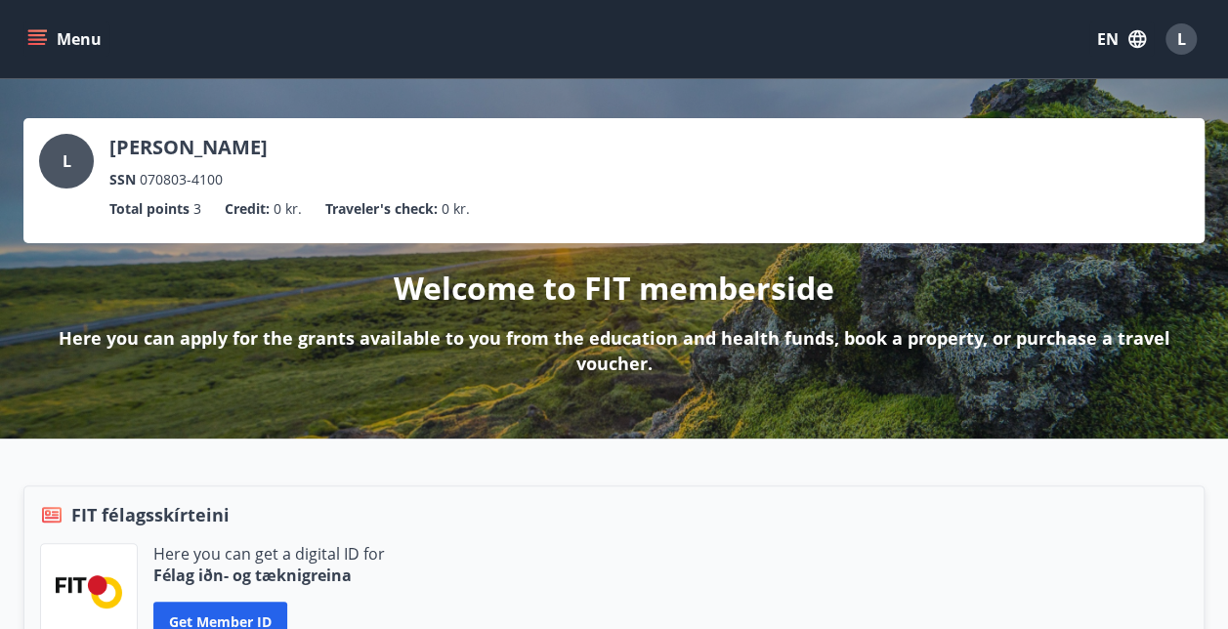
click at [78, 150] on div "L" at bounding box center [66, 161] width 55 height 55
click at [63, 47] on button "Menu" at bounding box center [66, 38] width 86 height 35
